Goal: Information Seeking & Learning: Learn about a topic

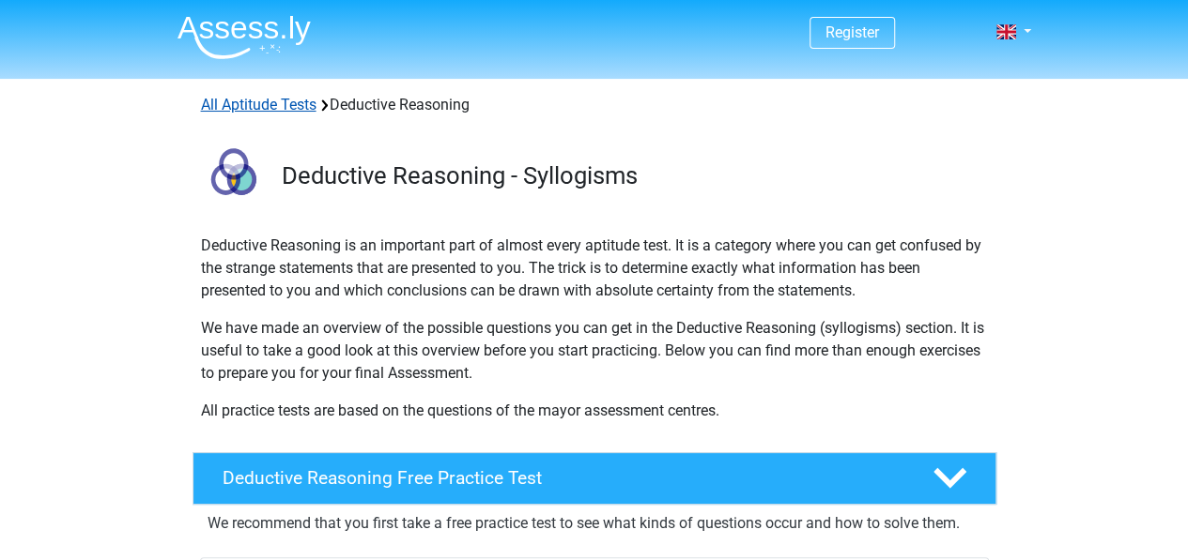
click at [263, 102] on link "All Aptitude Tests" at bounding box center [258, 105] width 115 height 18
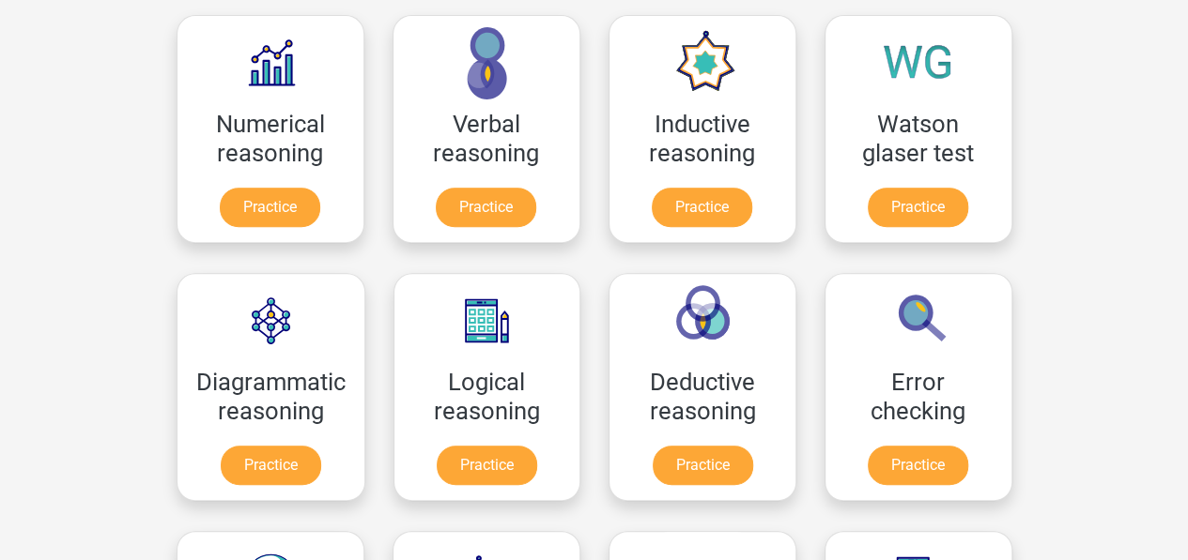
scroll to position [299, 0]
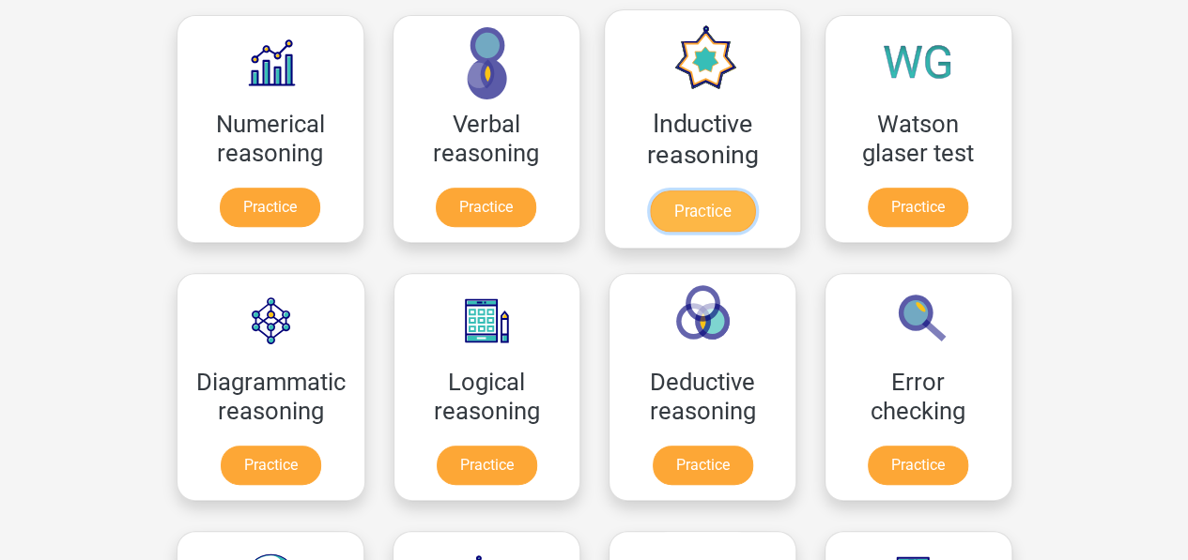
click at [691, 204] on link "Practice" at bounding box center [701, 211] width 105 height 41
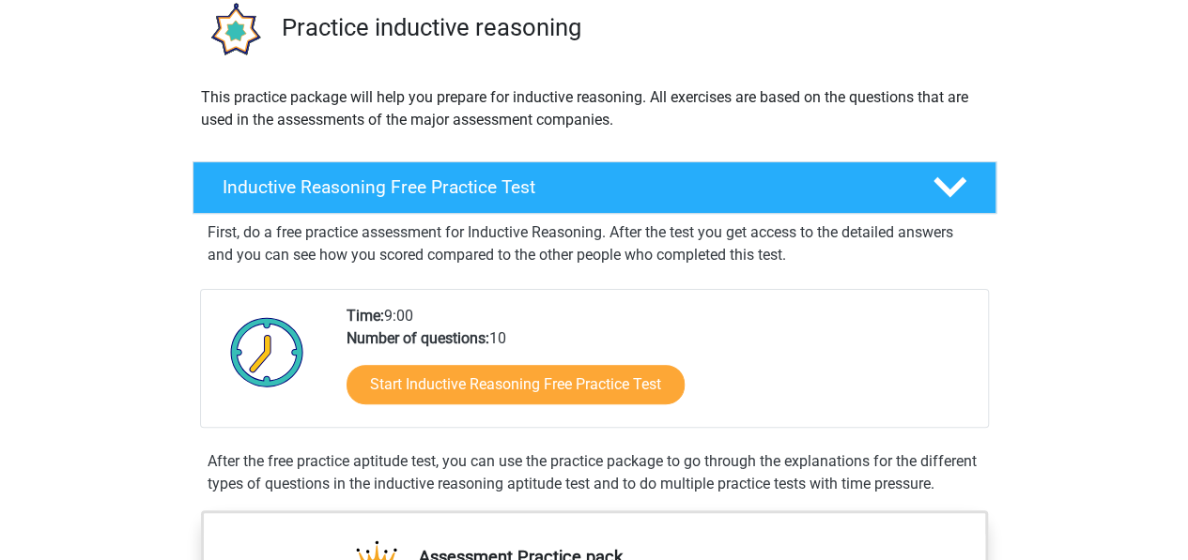
scroll to position [150, 0]
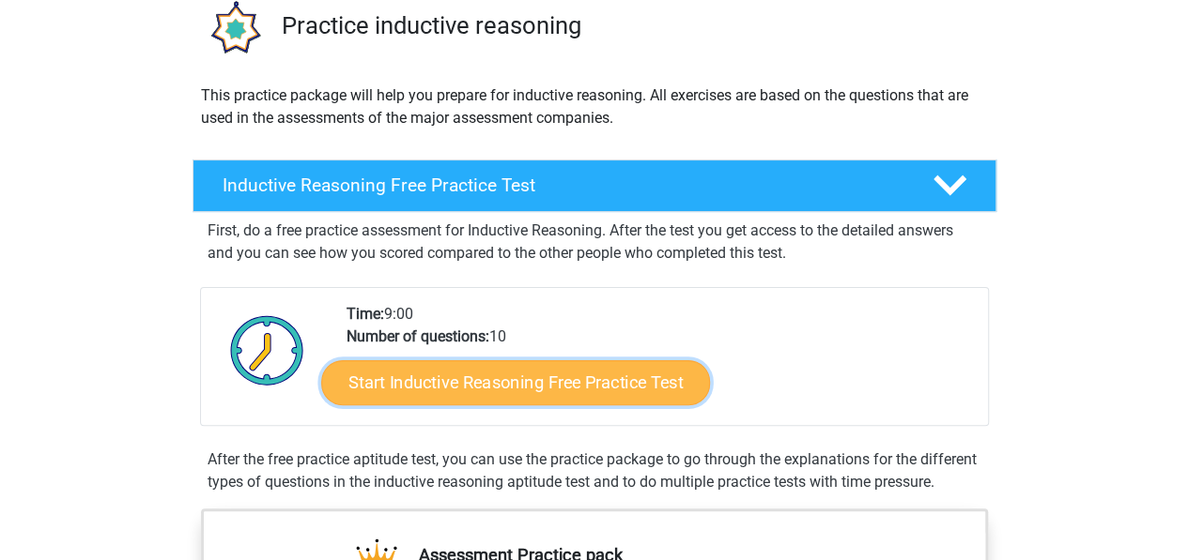
click at [531, 380] on link "Start Inductive Reasoning Free Practice Test" at bounding box center [515, 382] width 389 height 45
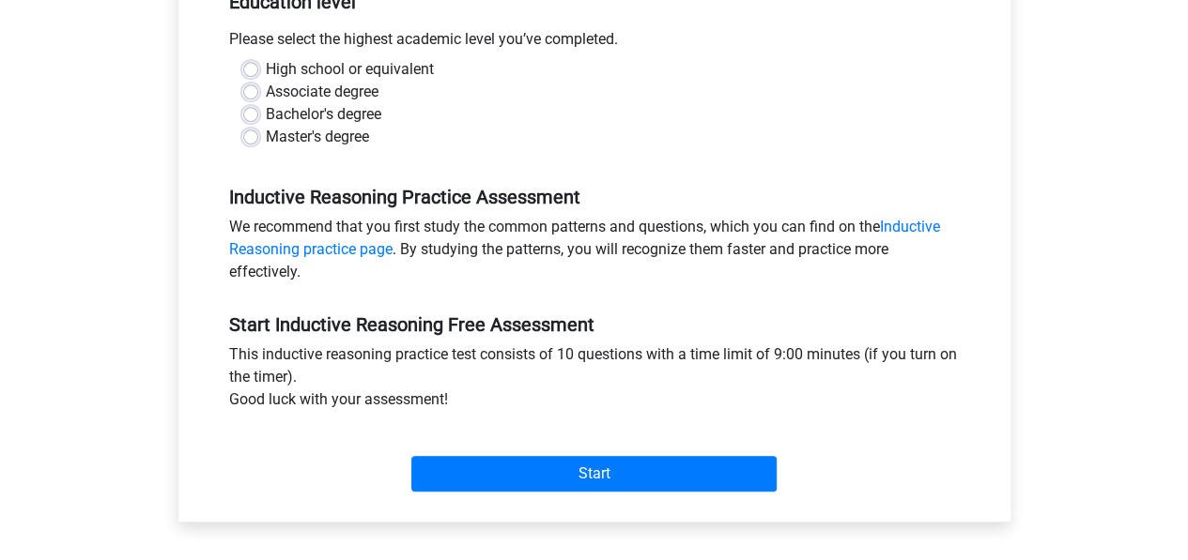
scroll to position [451, 0]
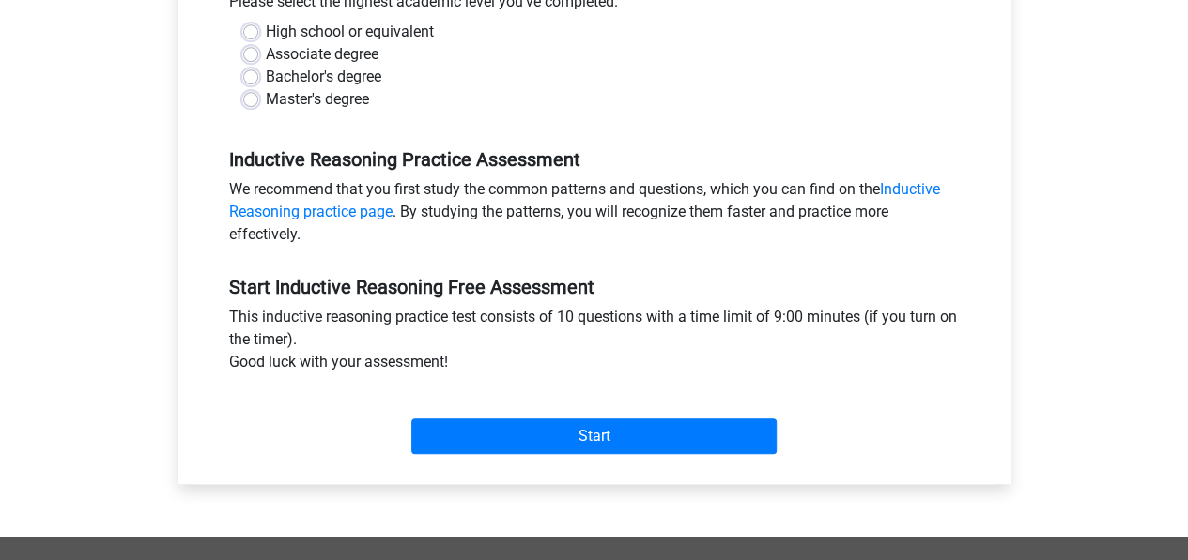
click at [266, 98] on label "Master's degree" at bounding box center [317, 99] width 103 height 23
click at [256, 98] on input "Master's degree" at bounding box center [250, 97] width 15 height 19
radio input "true"
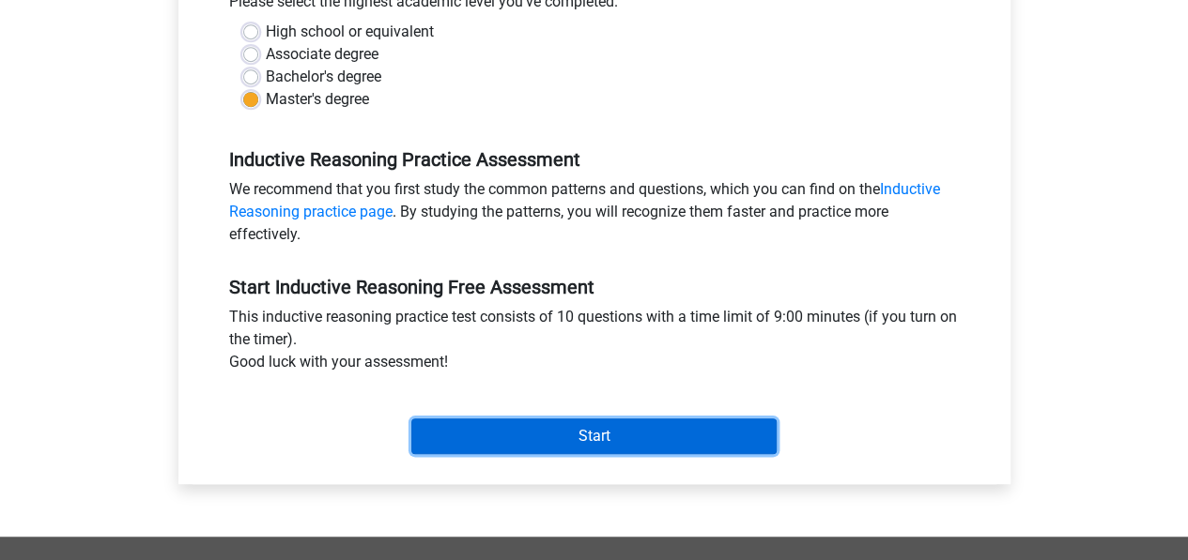
click at [595, 427] on input "Start" at bounding box center [593, 437] width 365 height 36
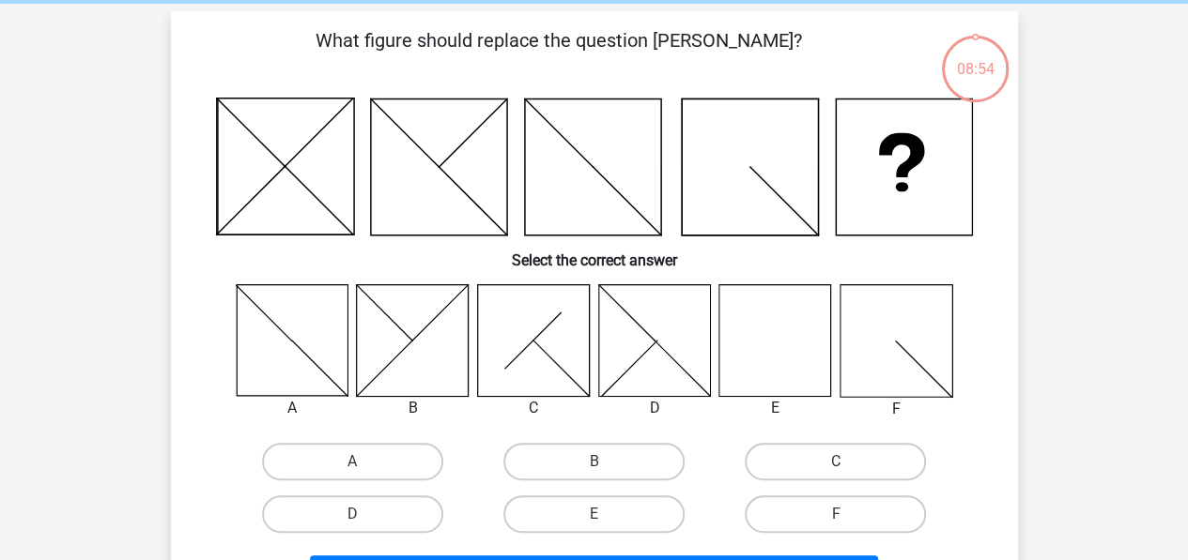
scroll to position [113, 0]
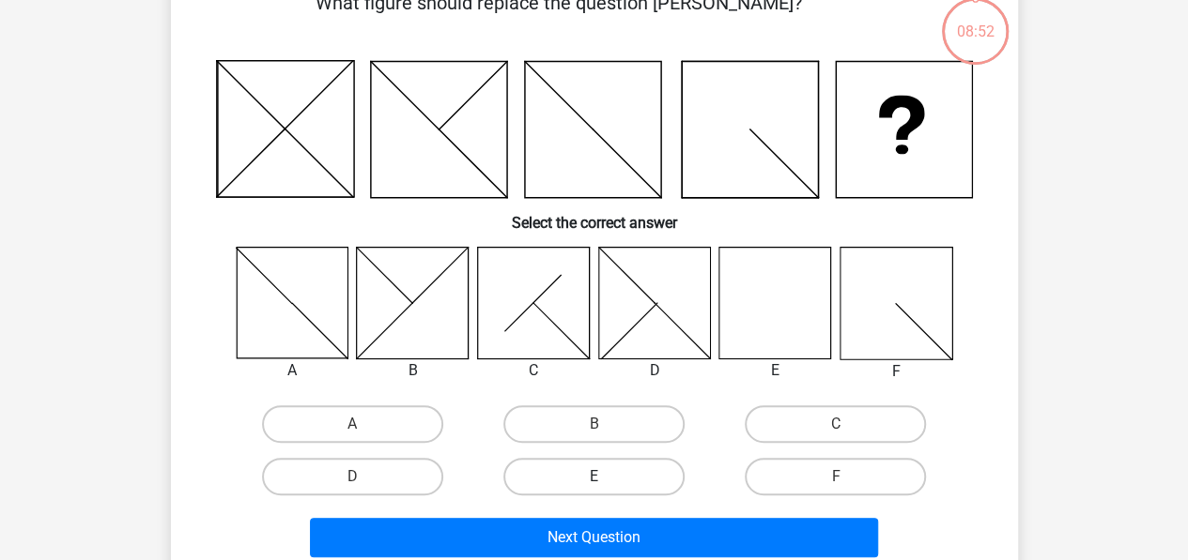
click at [608, 470] on label "E" at bounding box center [593, 477] width 181 height 38
click at [605, 477] on input "E" at bounding box center [599, 483] width 12 height 12
radio input "true"
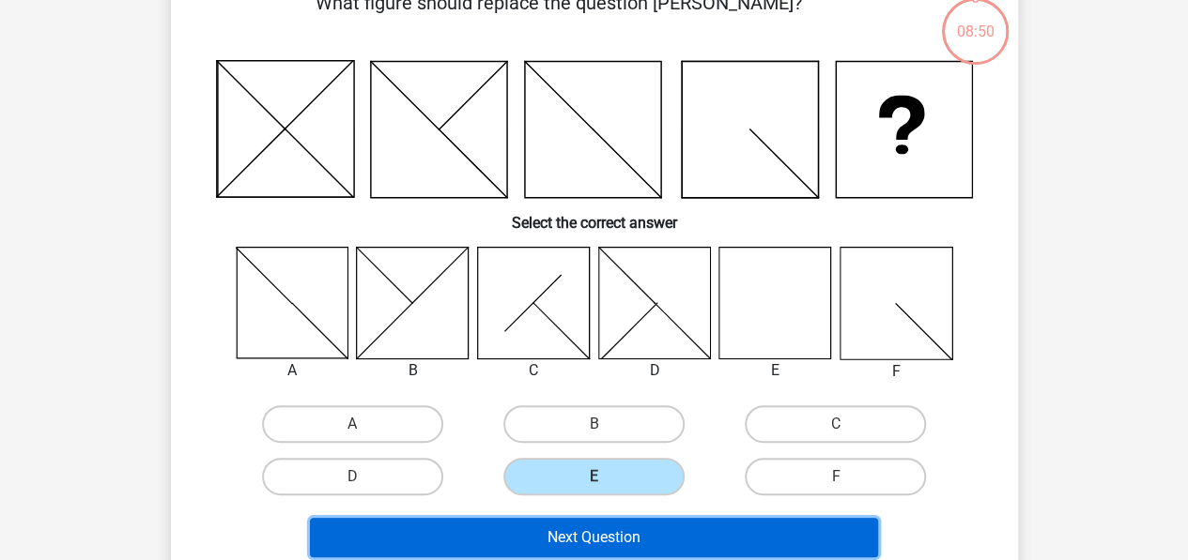
click at [651, 544] on button "Next Question" at bounding box center [594, 537] width 568 height 39
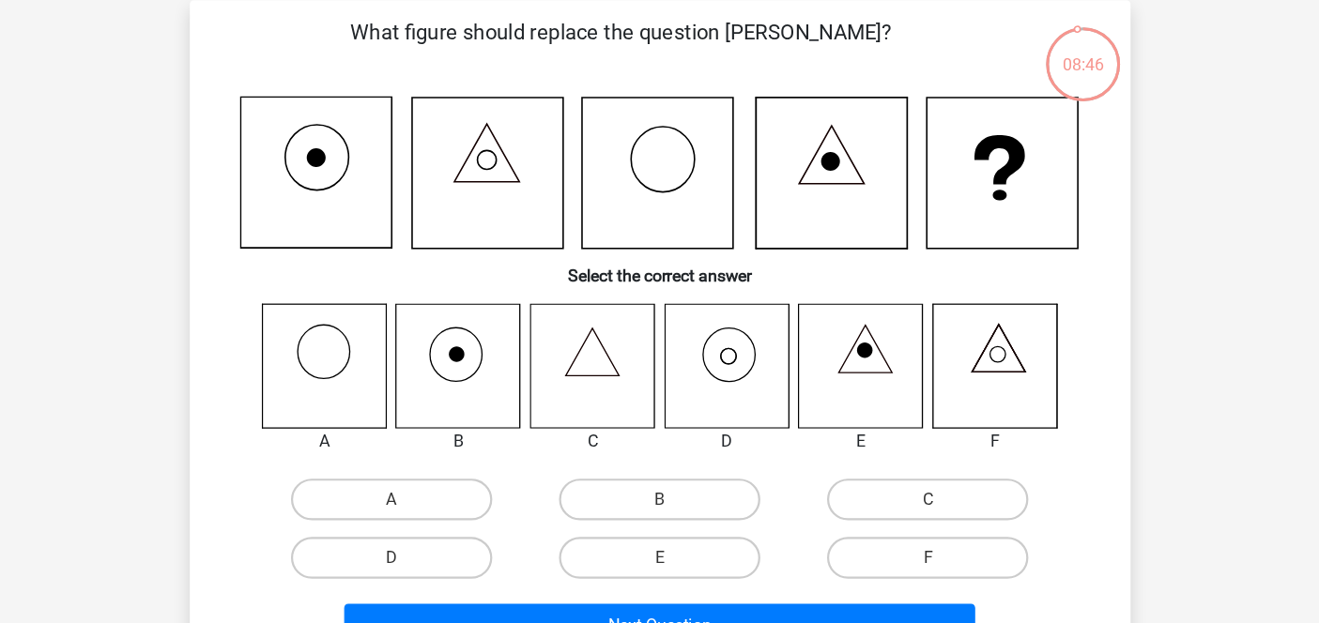
scroll to position [85, 0]
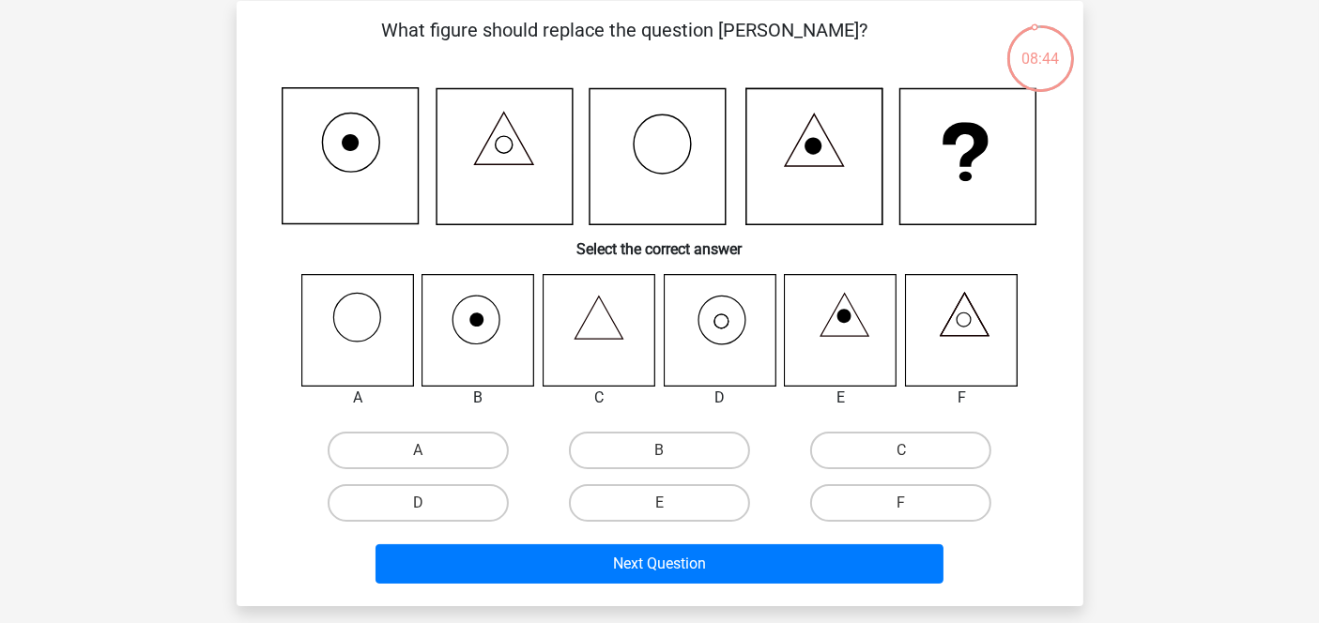
drag, startPoint x: 1129, startPoint y: 0, endPoint x: 113, endPoint y: 247, distance: 1046.2
click at [113, 247] on div "Register Nederlands English" at bounding box center [659, 531] width 1319 height 1233
click at [717, 299] on icon at bounding box center [720, 330] width 112 height 112
click at [448, 500] on label "D" at bounding box center [418, 503] width 181 height 38
click at [430, 503] on input "D" at bounding box center [424, 509] width 12 height 12
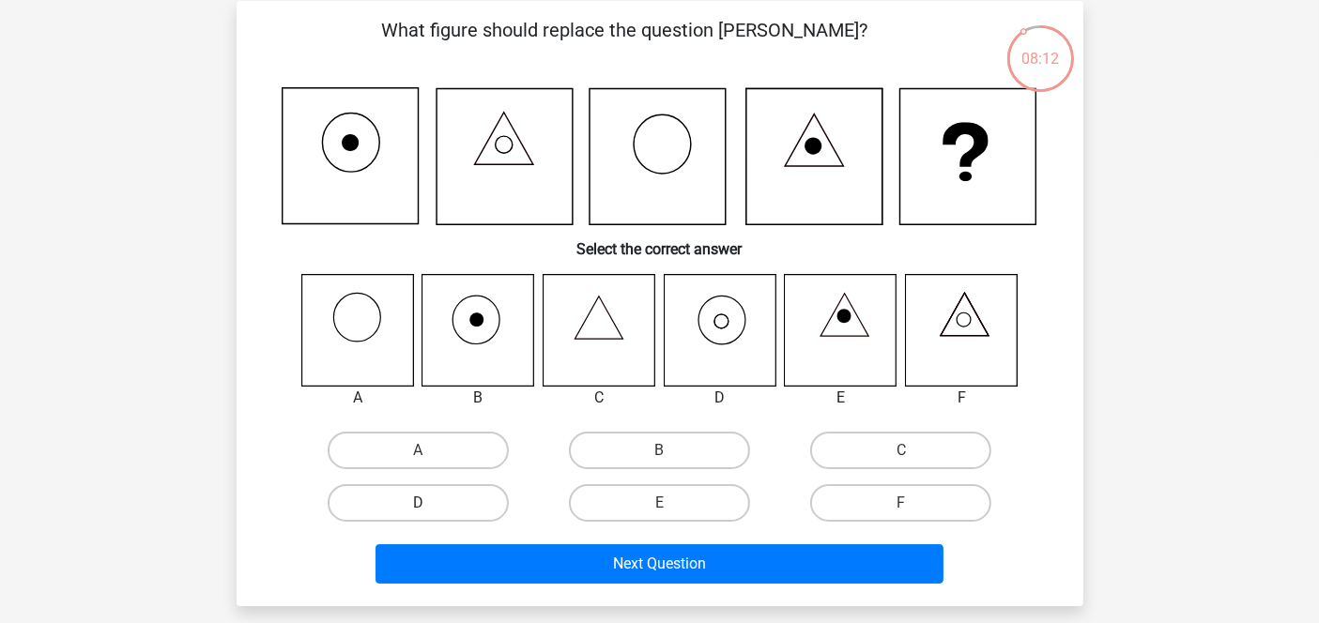
radio input "true"
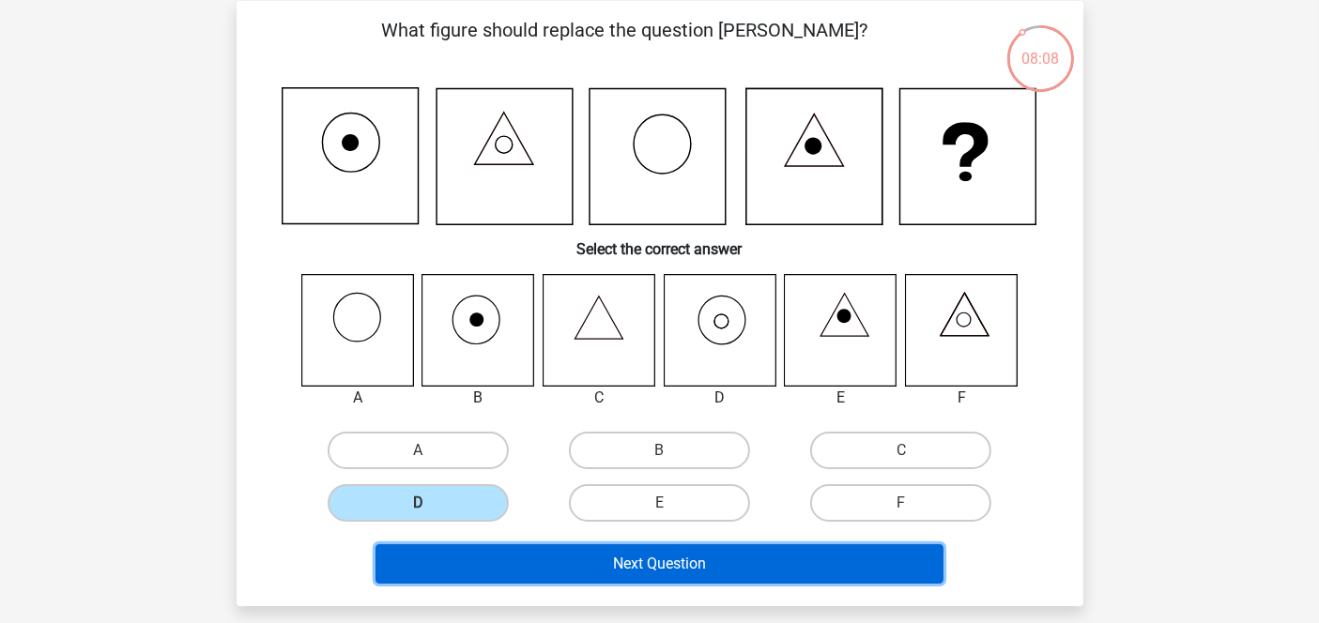
click at [724, 559] on button "Next Question" at bounding box center [659, 563] width 568 height 39
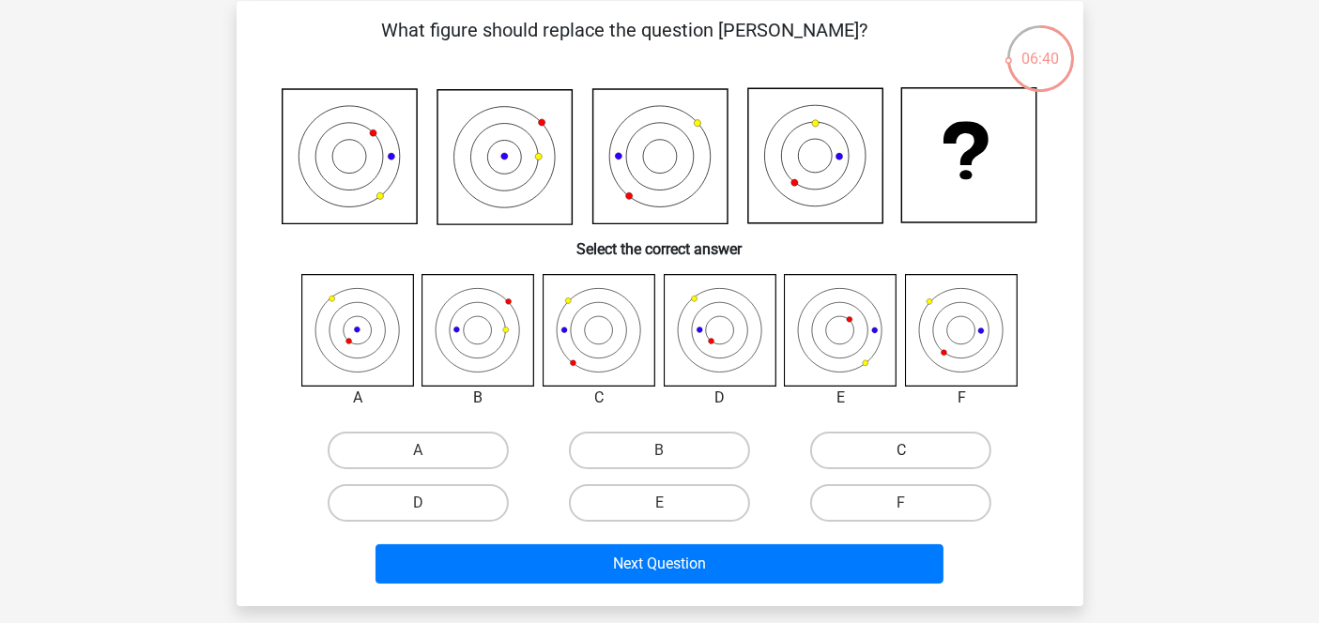
click at [847, 450] on label "C" at bounding box center [900, 451] width 181 height 38
click at [901, 451] on input "C" at bounding box center [907, 457] width 12 height 12
radio input "true"
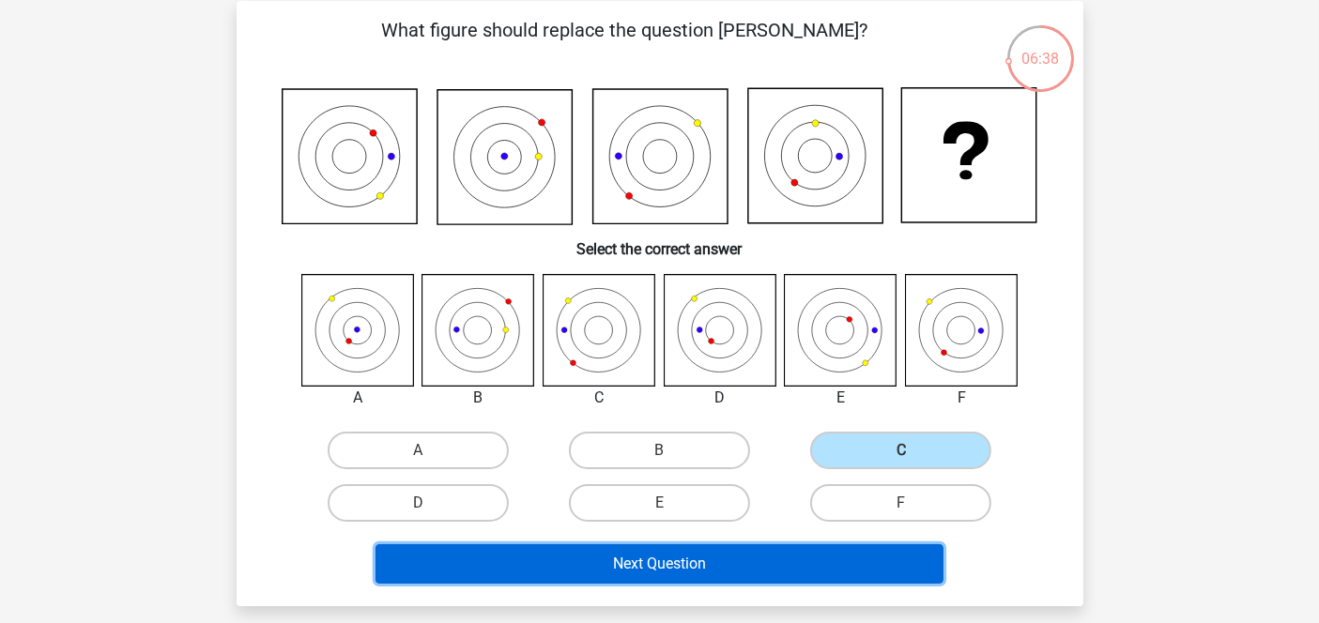
click at [657, 559] on button "Next Question" at bounding box center [659, 563] width 568 height 39
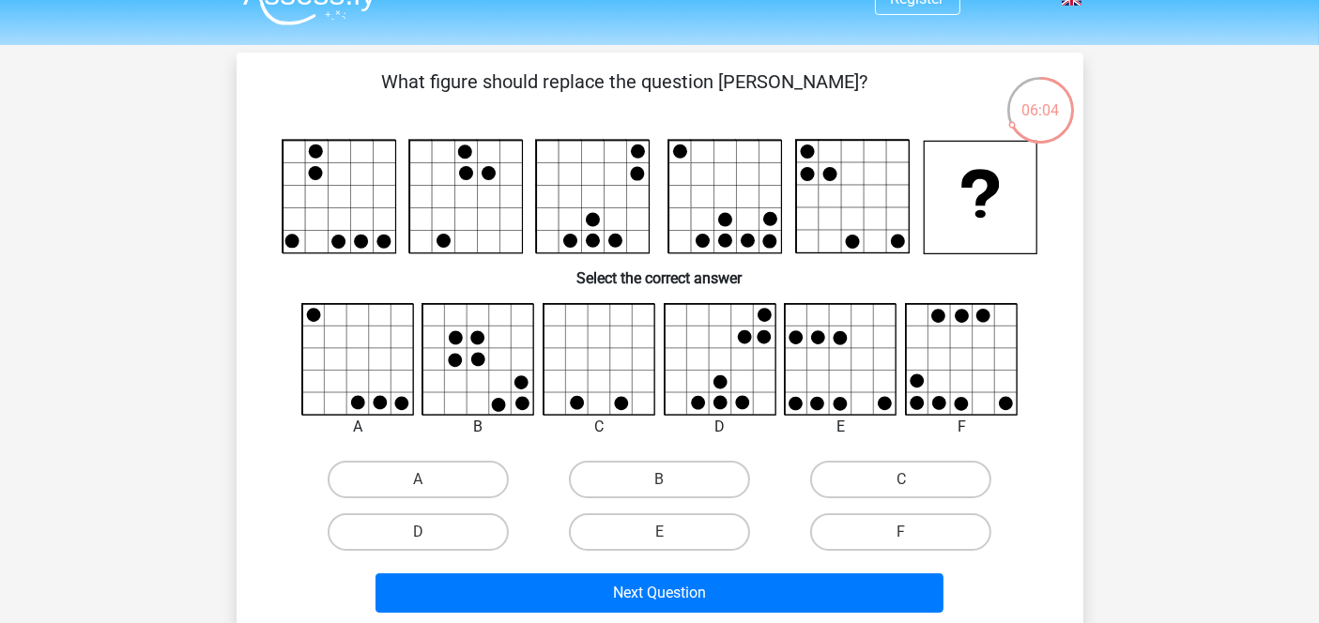
scroll to position [39, 0]
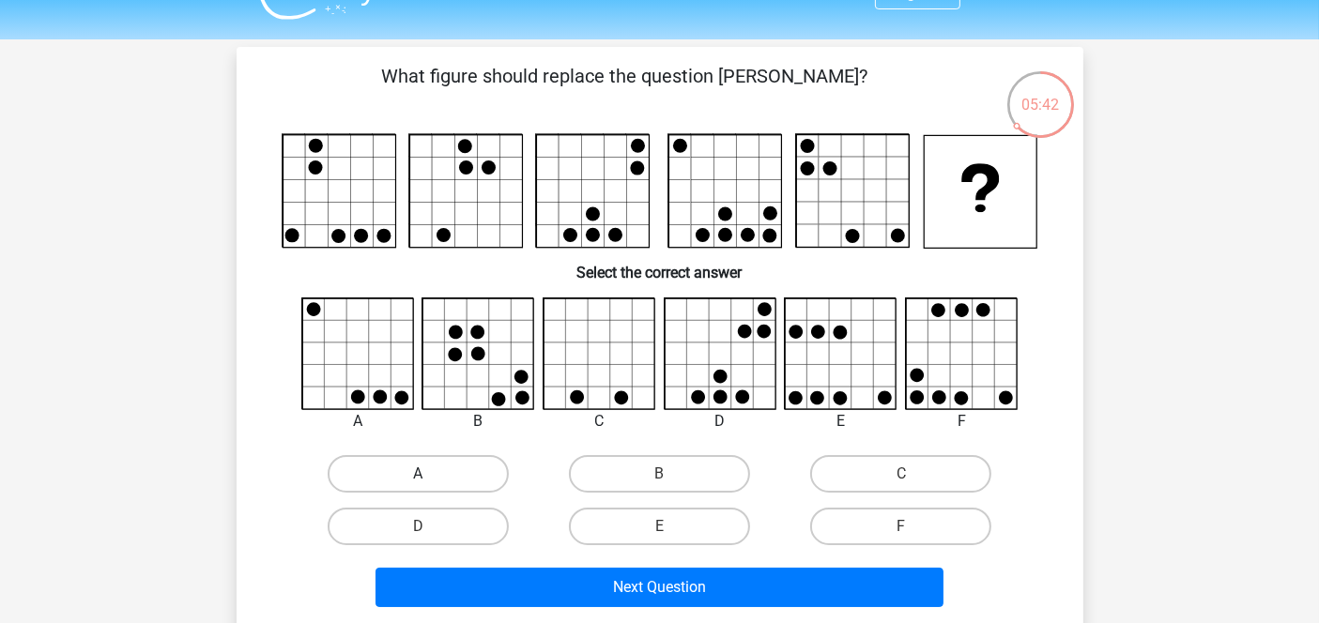
click at [435, 461] on label "A" at bounding box center [418, 474] width 181 height 38
click at [430, 474] on input "A" at bounding box center [424, 480] width 12 height 12
radio input "true"
click at [465, 521] on label "D" at bounding box center [418, 527] width 181 height 38
click at [430, 527] on input "D" at bounding box center [424, 533] width 12 height 12
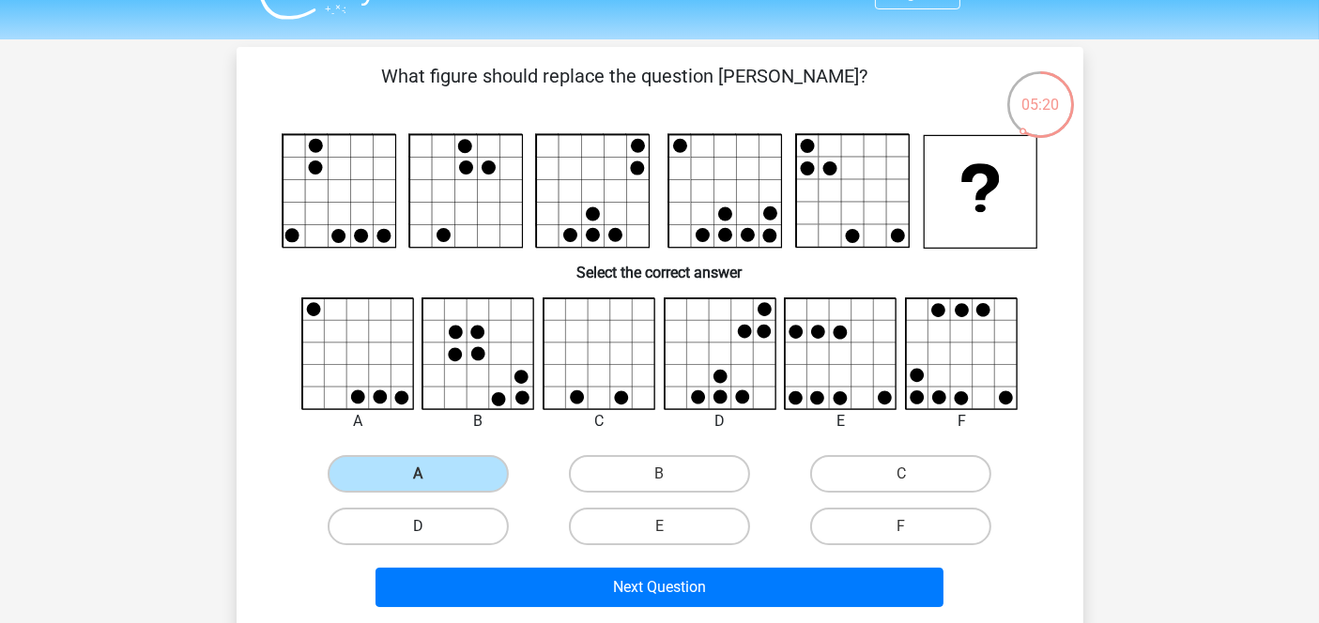
radio input "true"
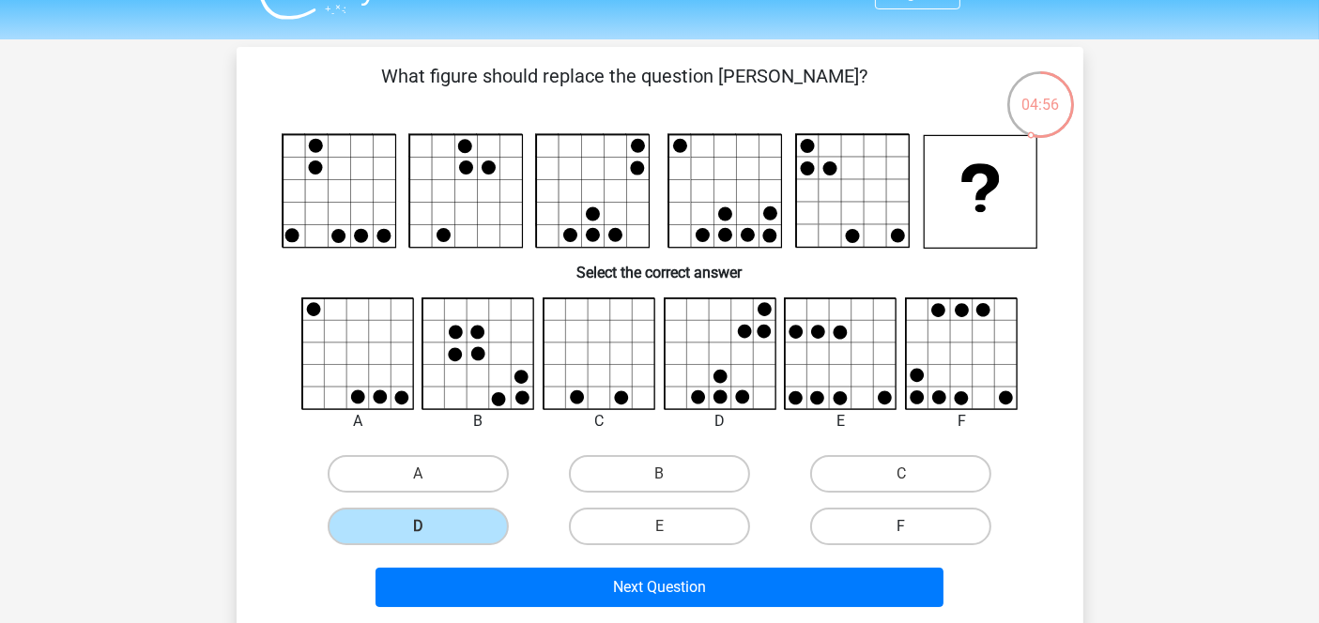
click at [865, 518] on label "F" at bounding box center [900, 527] width 181 height 38
click at [901, 527] on input "F" at bounding box center [907, 533] width 12 height 12
radio input "true"
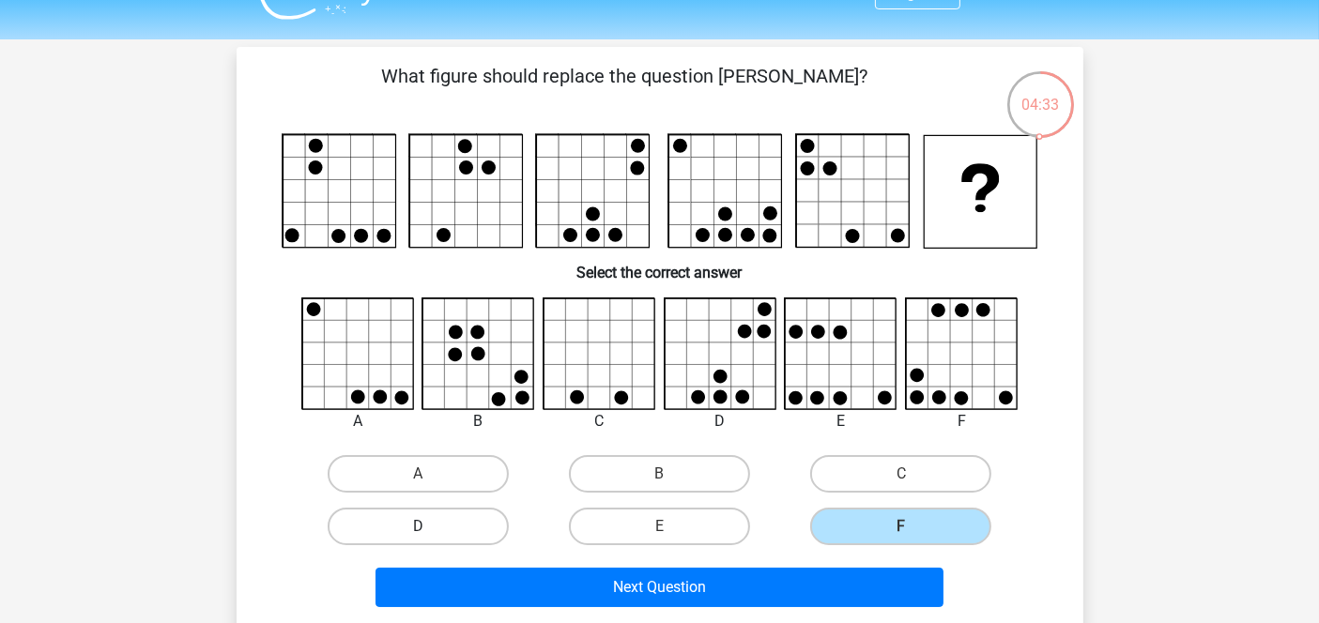
click at [468, 527] on label "D" at bounding box center [418, 527] width 181 height 38
click at [430, 527] on input "D" at bounding box center [424, 533] width 12 height 12
radio input "true"
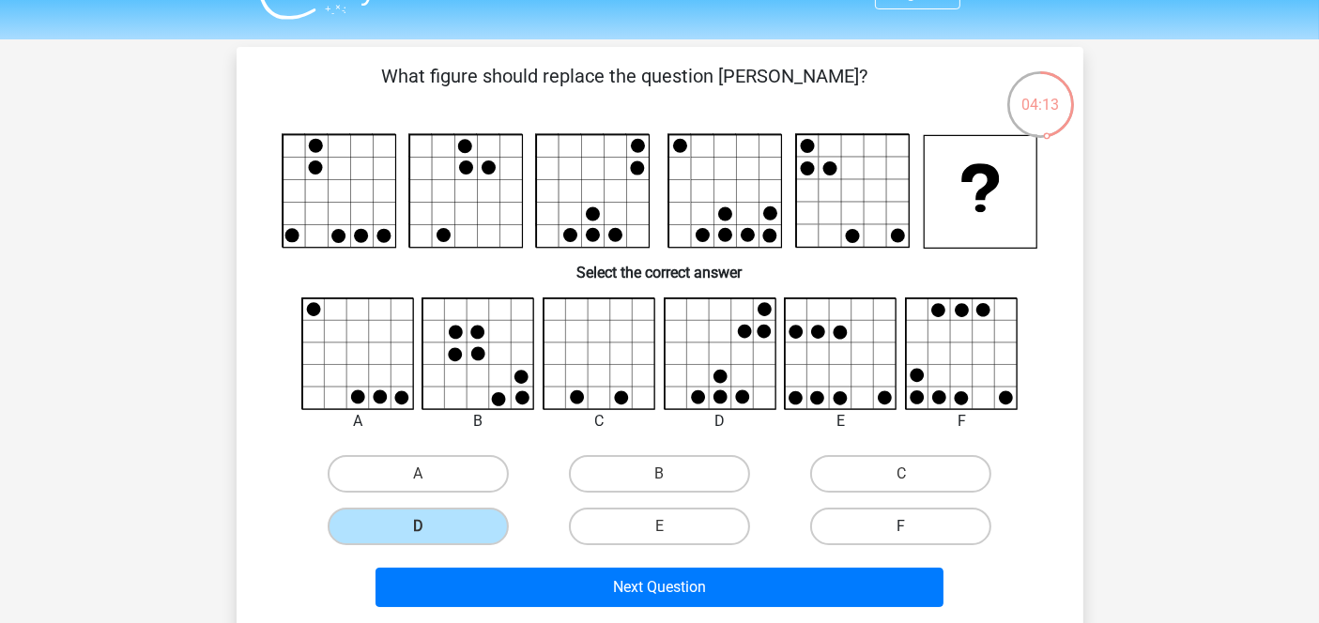
click at [872, 513] on label "F" at bounding box center [900, 527] width 181 height 38
click at [901, 527] on input "F" at bounding box center [907, 533] width 12 height 12
radio input "true"
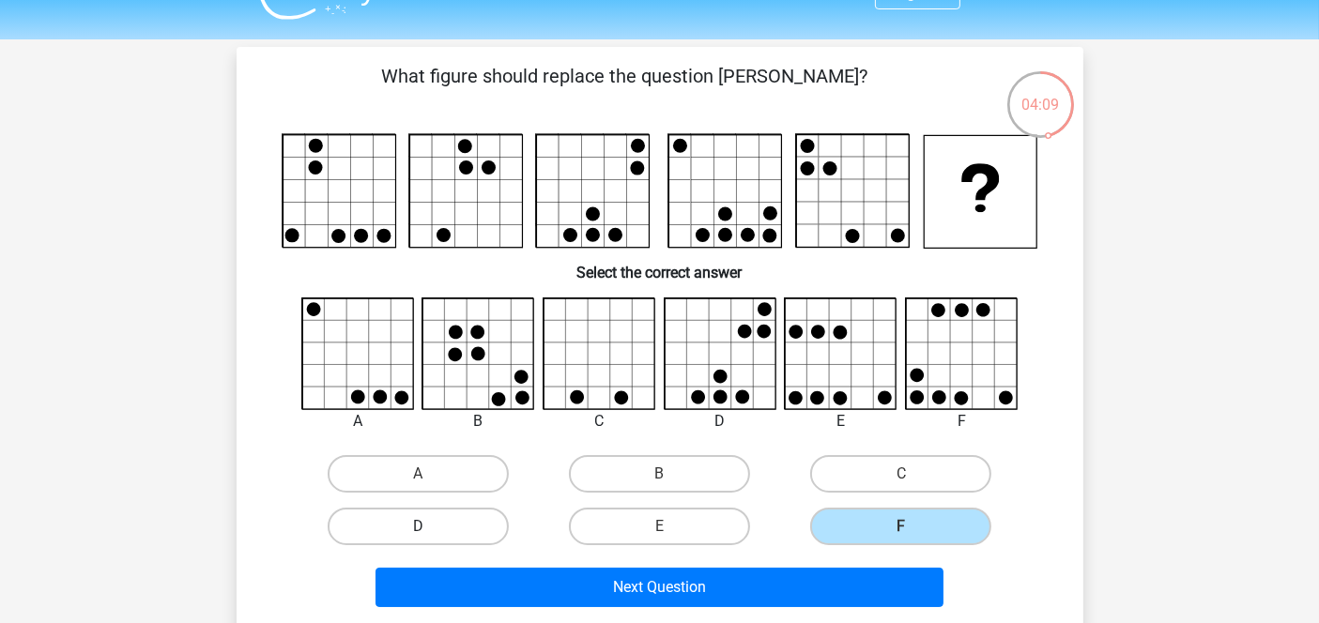
click at [432, 518] on label "D" at bounding box center [418, 527] width 181 height 38
click at [430, 527] on input "D" at bounding box center [424, 533] width 12 height 12
radio input "true"
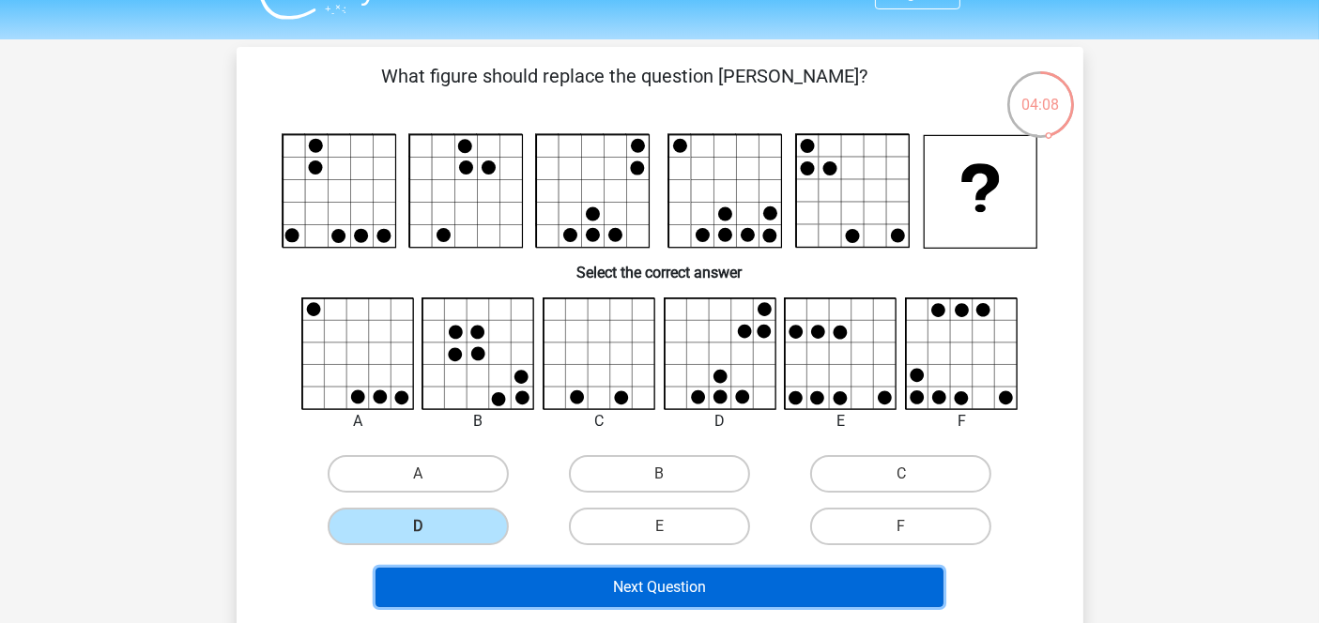
click at [633, 559] on button "Next Question" at bounding box center [659, 587] width 568 height 39
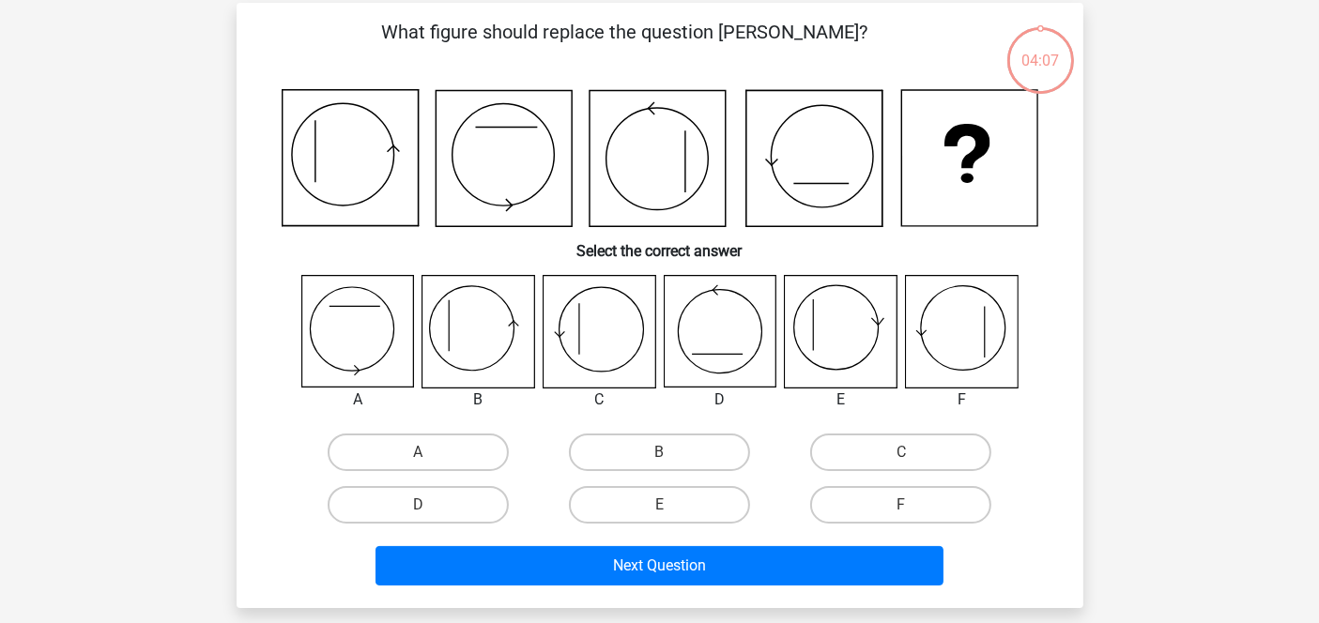
scroll to position [85, 0]
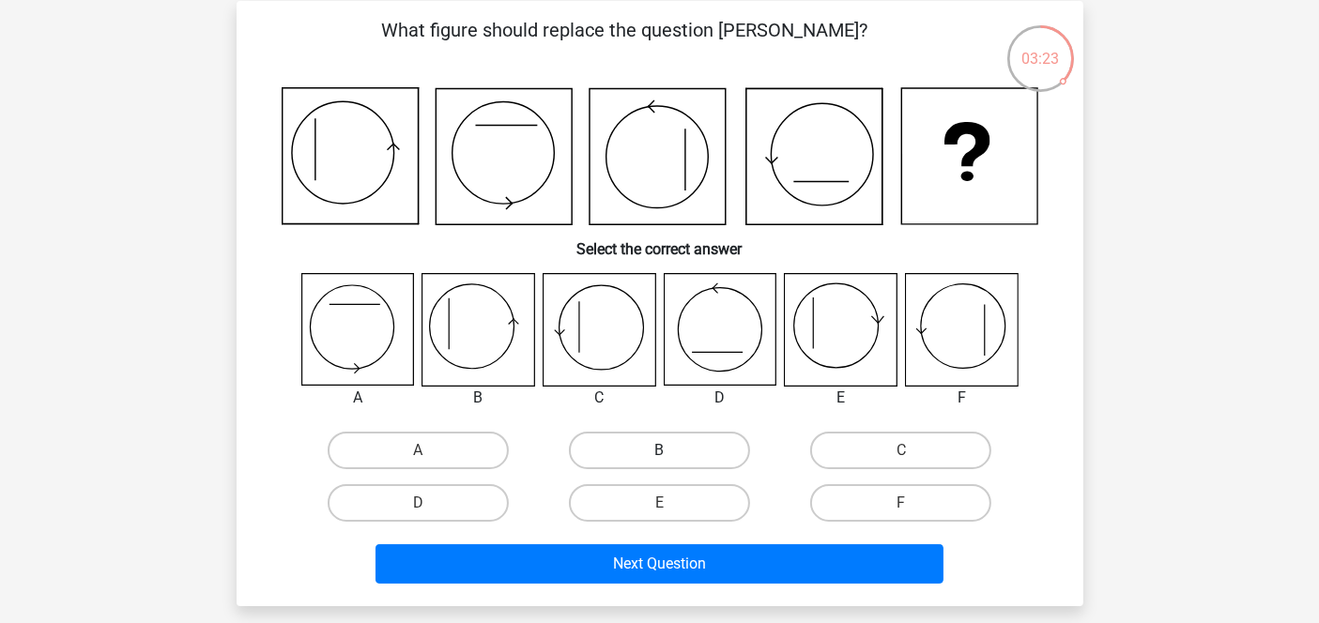
click at [620, 436] on label "B" at bounding box center [659, 451] width 181 height 38
click at [659, 451] on input "B" at bounding box center [665, 457] width 12 height 12
radio input "true"
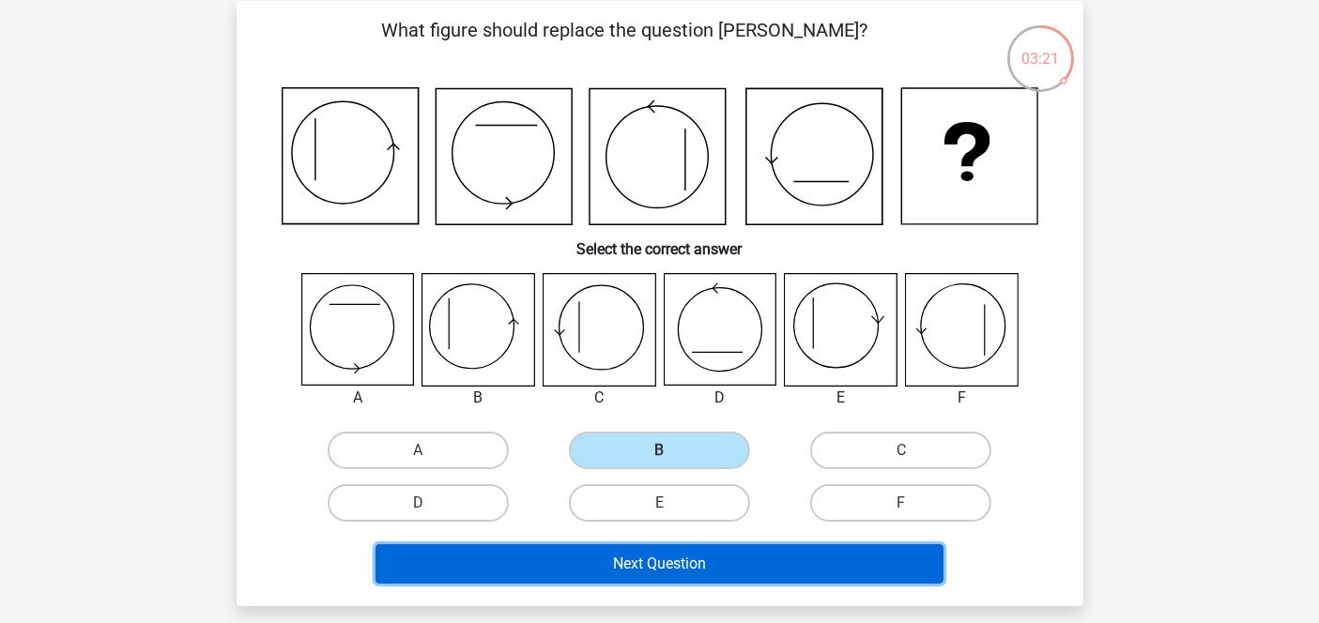
click at [728, 559] on button "Next Question" at bounding box center [659, 563] width 568 height 39
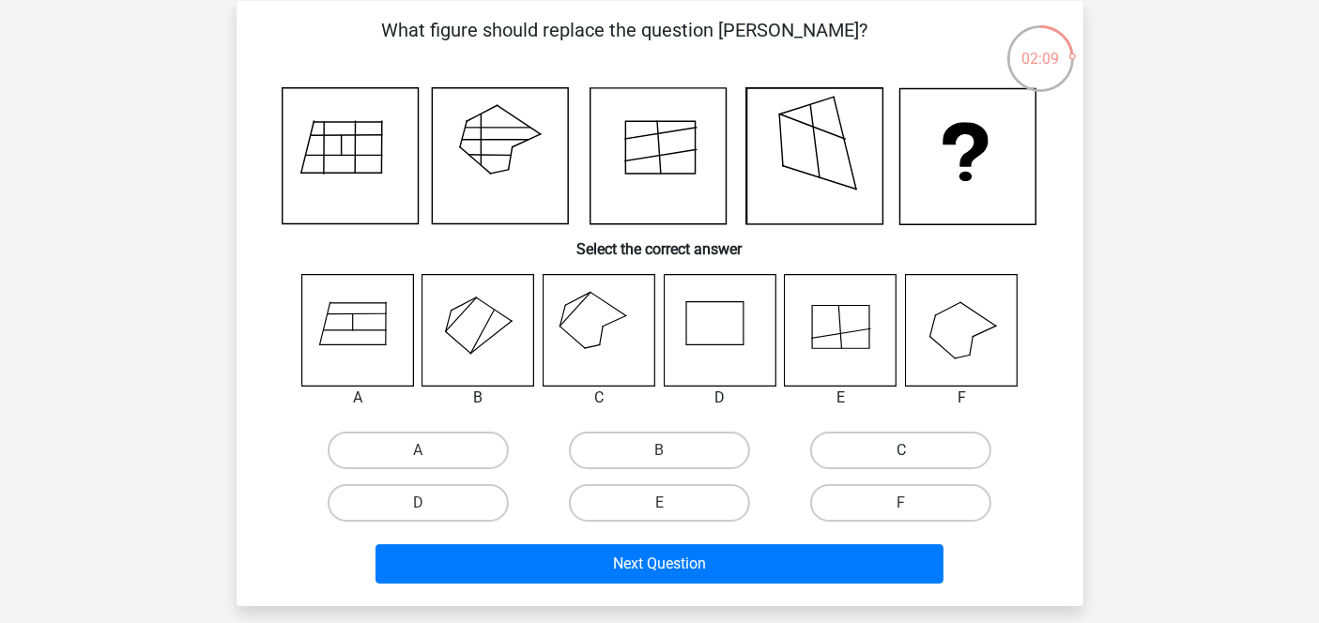
click at [860, 438] on label "C" at bounding box center [900, 451] width 181 height 38
click at [901, 451] on input "C" at bounding box center [907, 457] width 12 height 12
radio input "true"
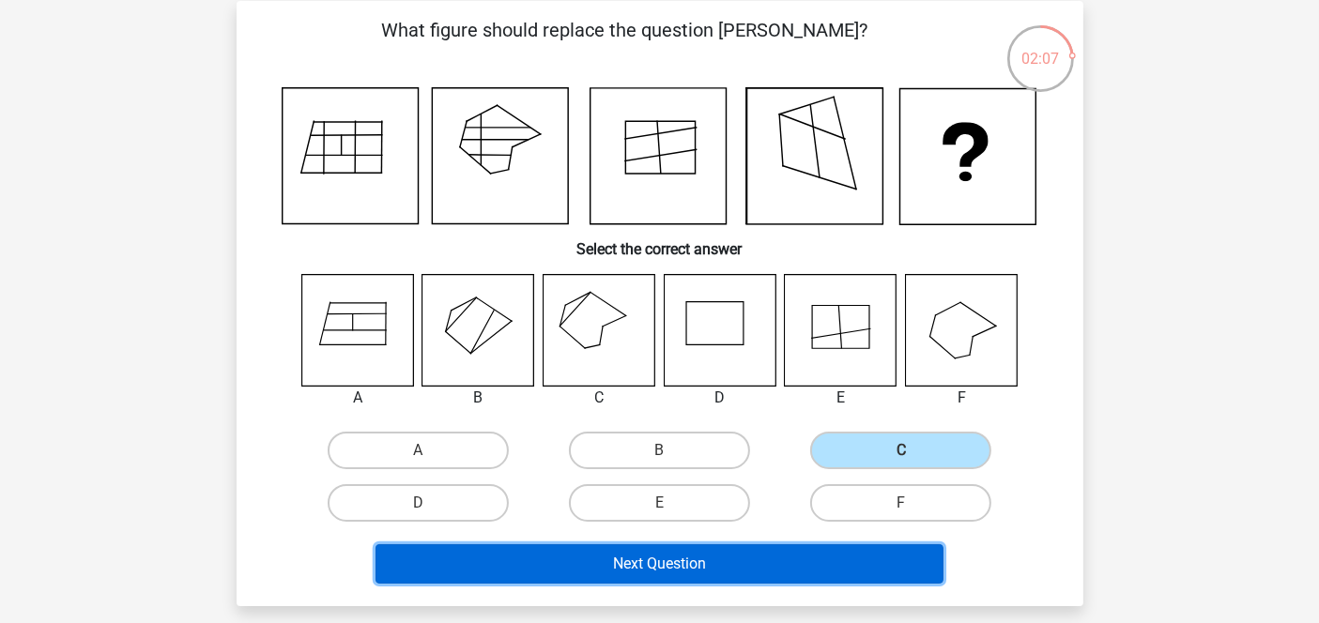
click at [713, 559] on button "Next Question" at bounding box center [659, 563] width 568 height 39
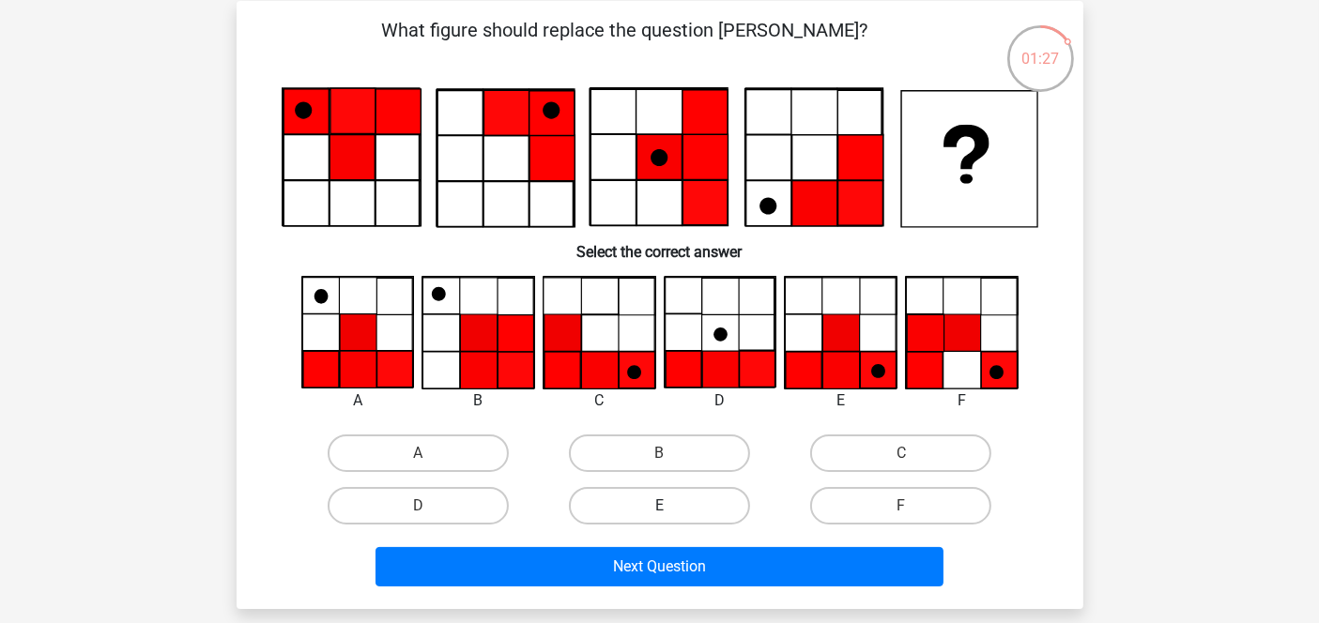
click at [636, 492] on label "E" at bounding box center [659, 506] width 181 height 38
click at [659, 506] on input "E" at bounding box center [665, 512] width 12 height 12
radio input "true"
click at [428, 449] on label "A" at bounding box center [418, 454] width 181 height 38
click at [428, 453] on input "A" at bounding box center [424, 459] width 12 height 12
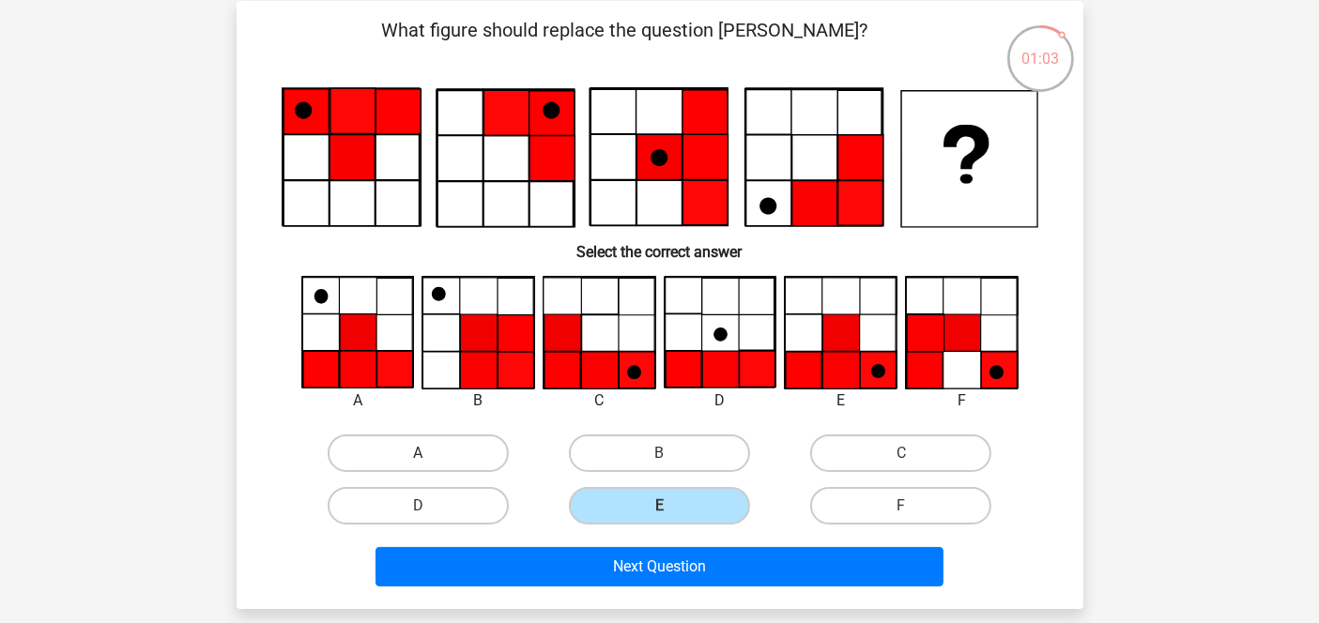
radio input "true"
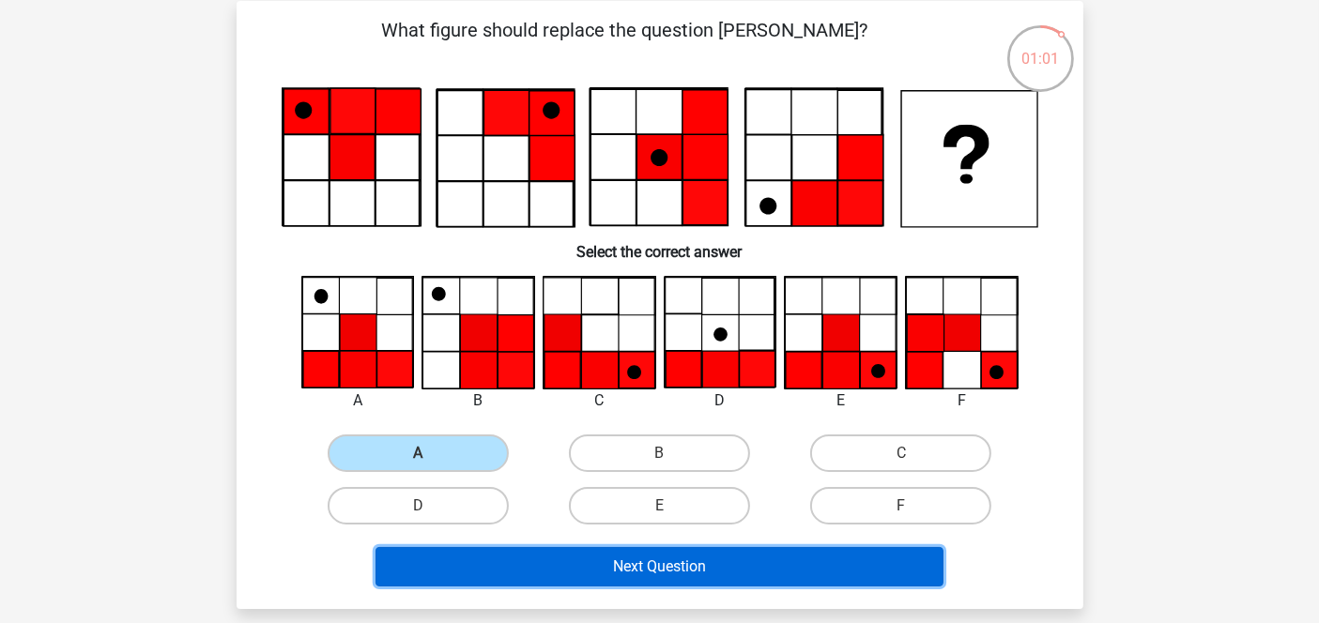
click at [691, 551] on button "Next Question" at bounding box center [659, 566] width 568 height 39
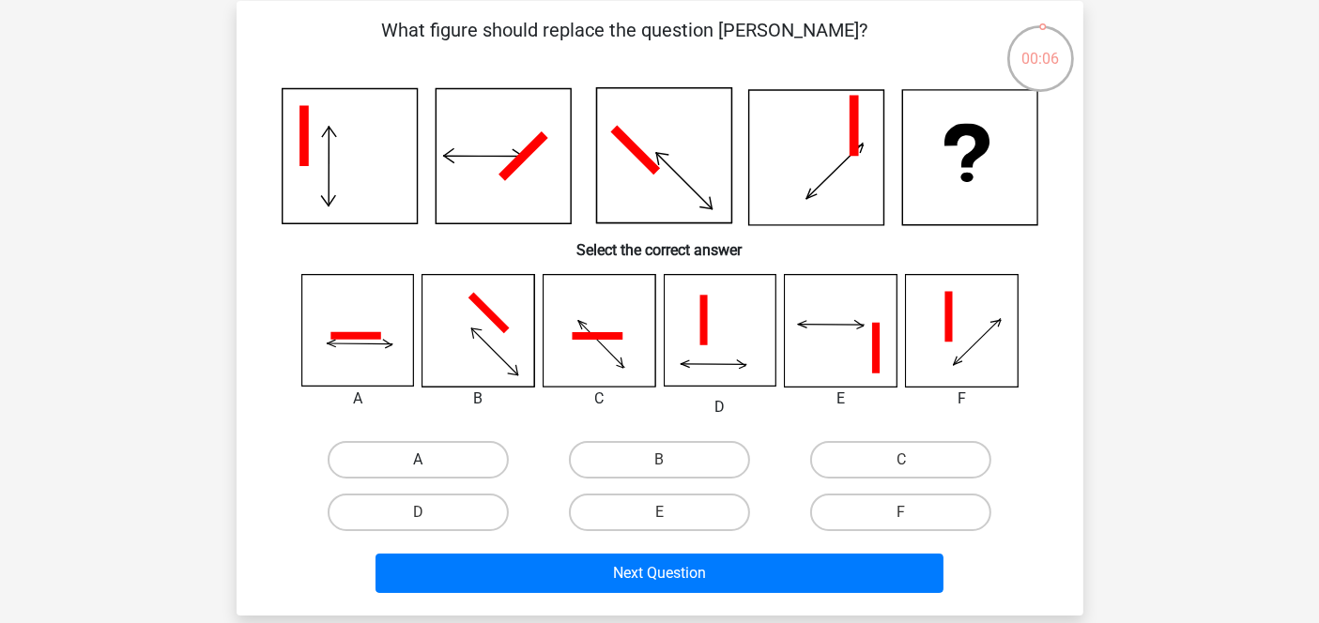
click at [452, 465] on label "A" at bounding box center [418, 460] width 181 height 38
click at [430, 465] on input "A" at bounding box center [424, 466] width 12 height 12
radio input "true"
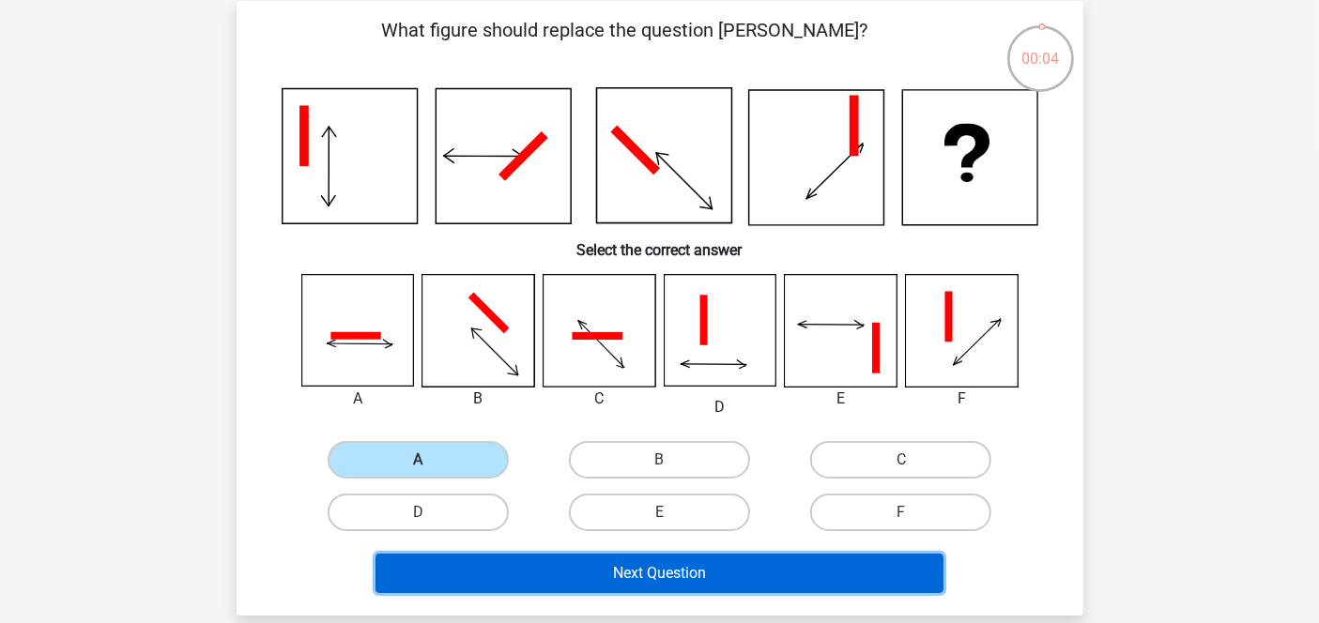
click at [660, 559] on button "Next Question" at bounding box center [659, 573] width 568 height 39
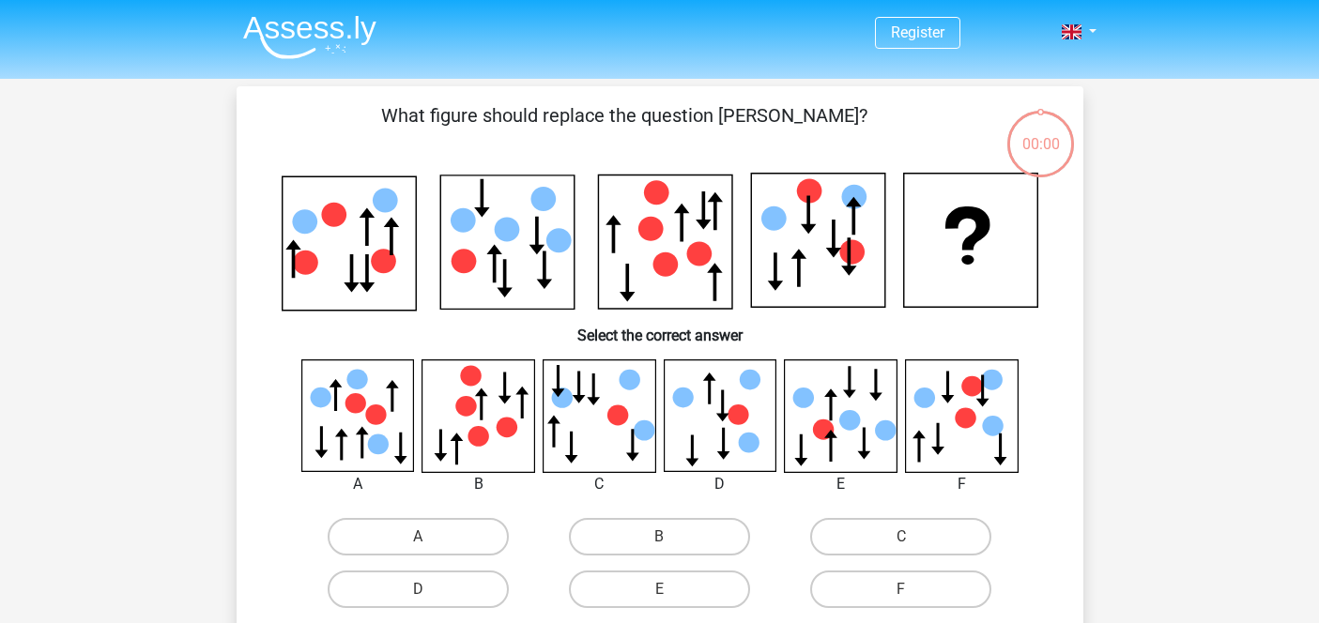
scroll to position [85, 0]
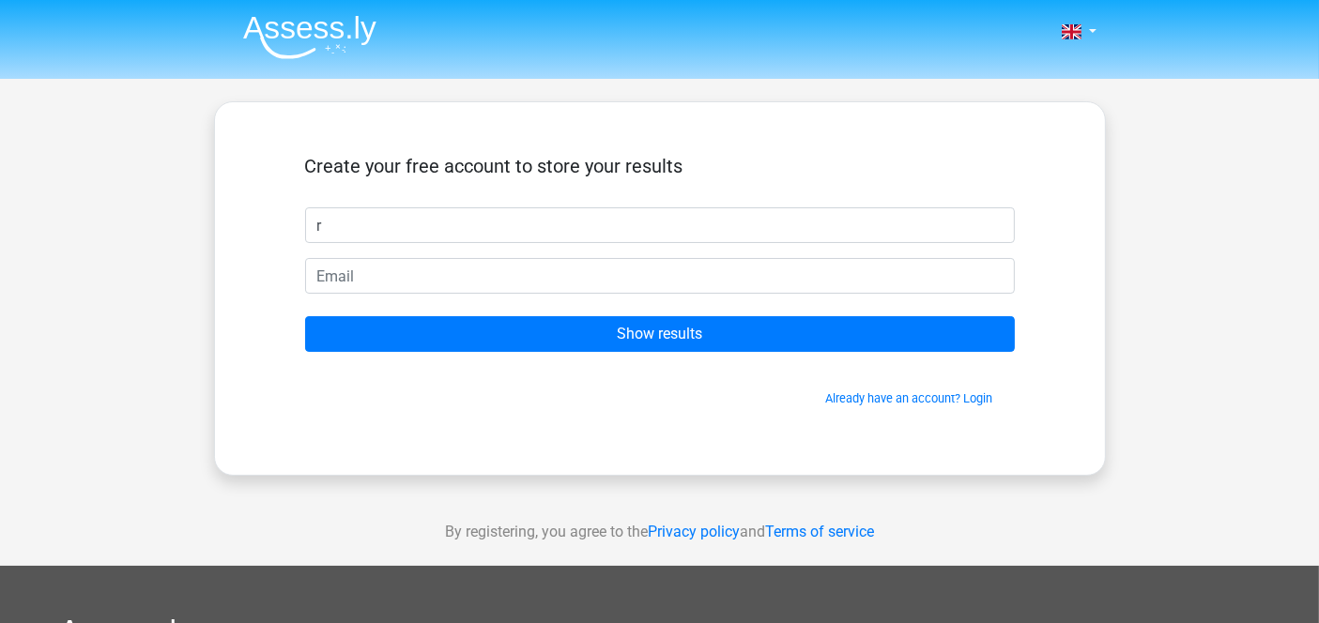
type input "Rupam"
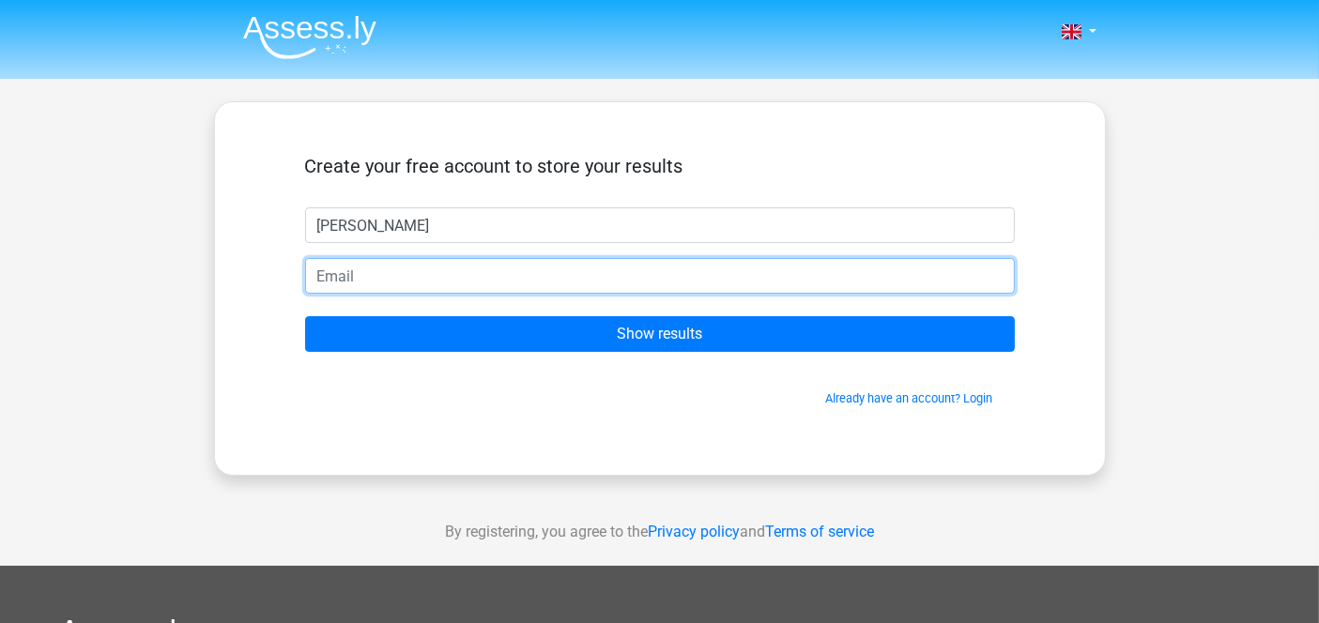
drag, startPoint x: 0, startPoint y: 0, endPoint x: 530, endPoint y: 280, distance: 599.6
click at [530, 280] on input "email" at bounding box center [660, 276] width 710 height 36
type input "rupamsenguptamech12@gmail.com"
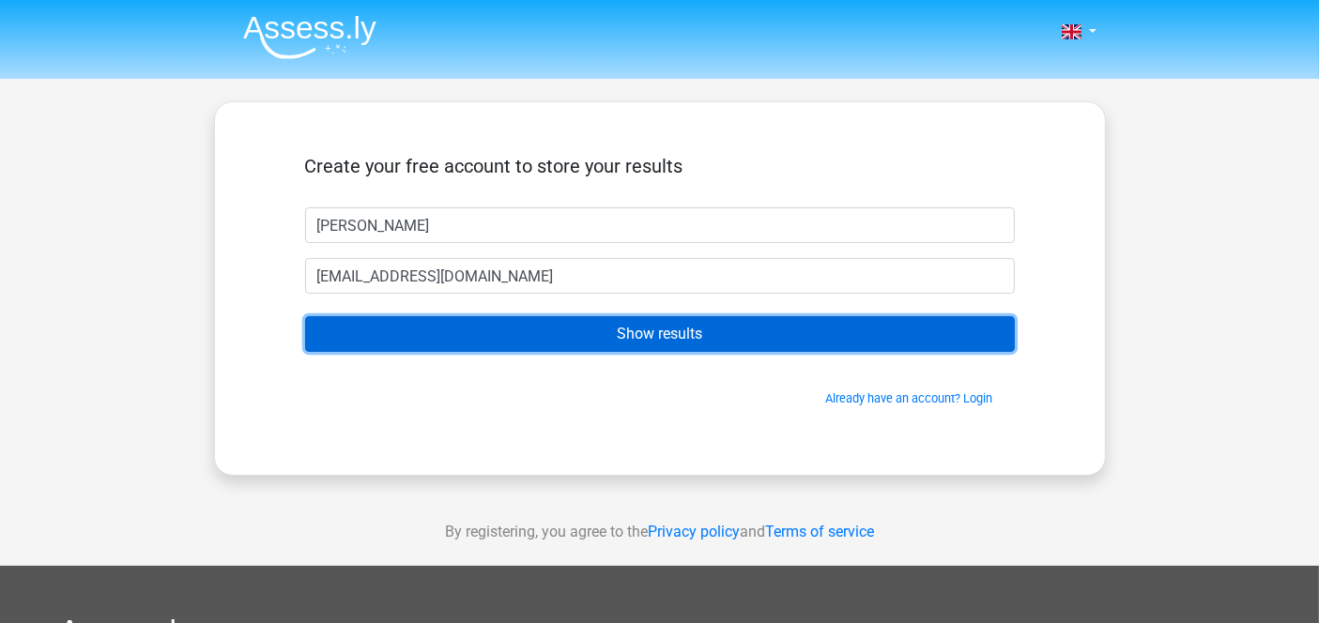
click at [669, 328] on input "Show results" at bounding box center [660, 334] width 710 height 36
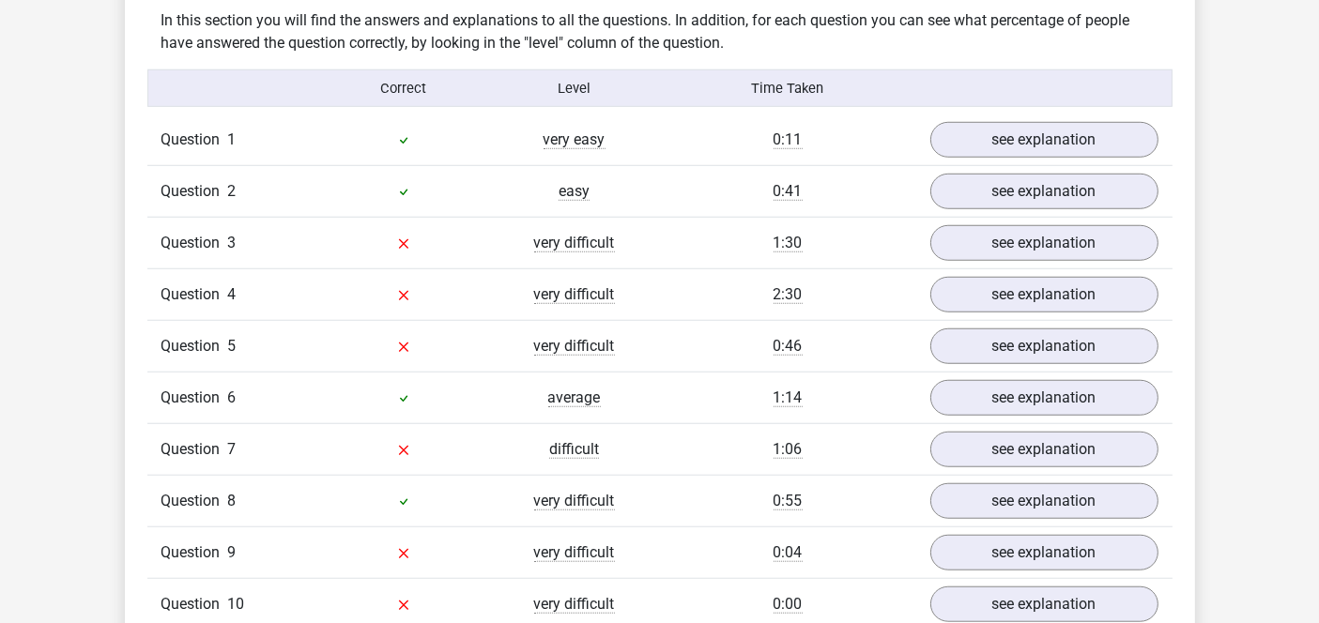
scroll to position [1460, 0]
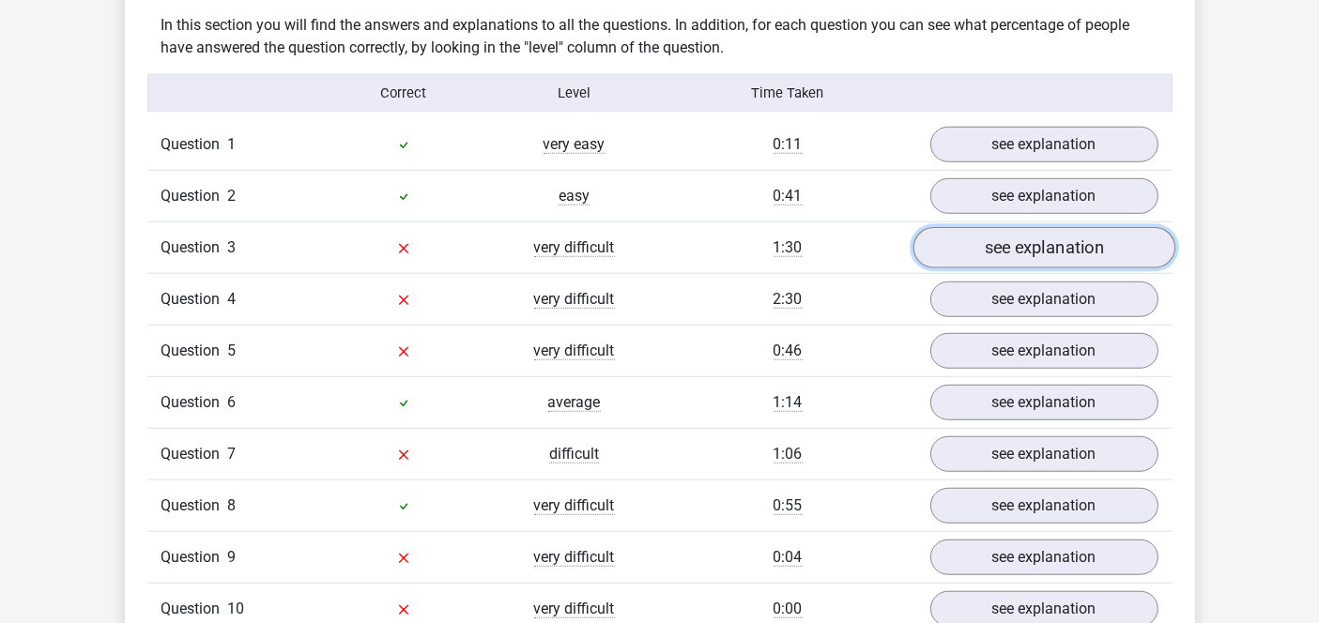
click at [1043, 248] on link "see explanation" at bounding box center [1043, 247] width 262 height 41
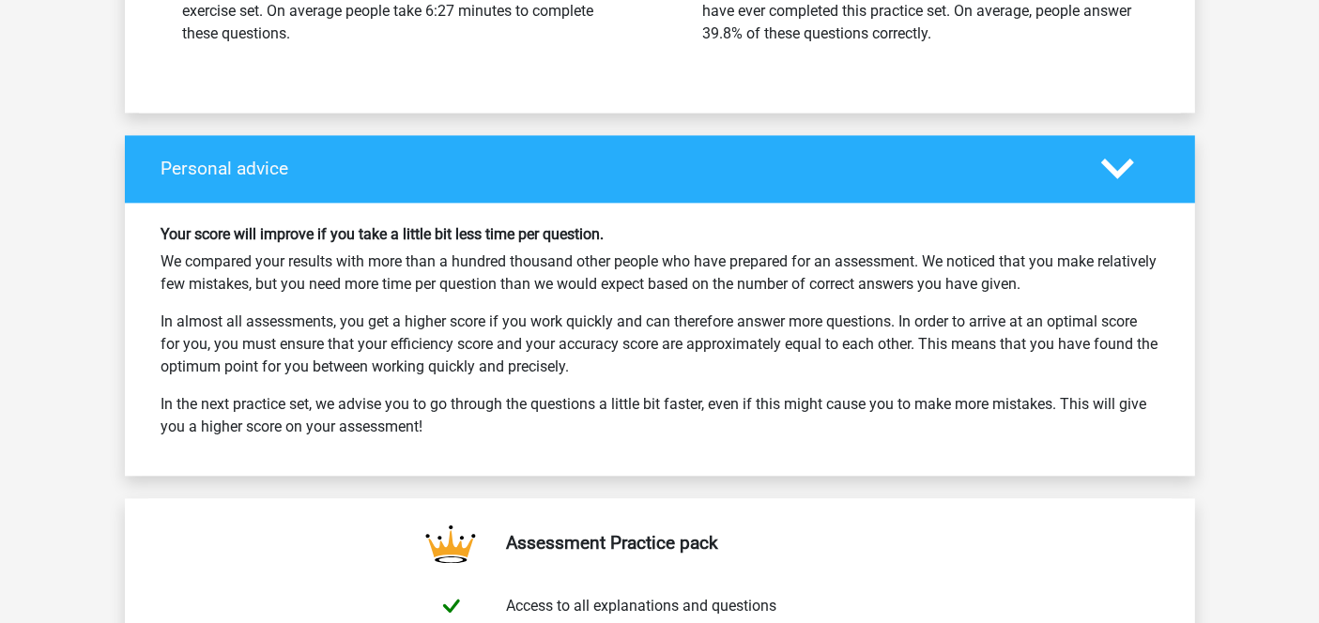
scroll to position [4186, 0]
